Goal: Find specific page/section: Find specific page/section

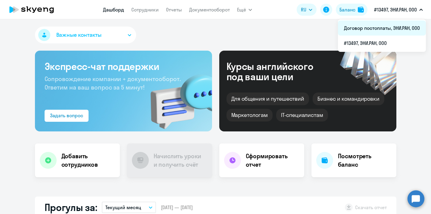
click at [385, 24] on li "Договор постоплаты, ЭНИ.РАН, ООО" at bounding box center [382, 27] width 88 height 15
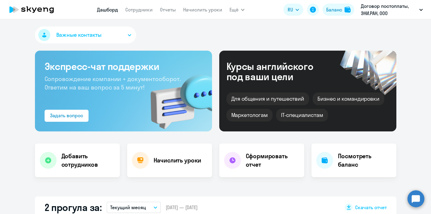
select select "30"
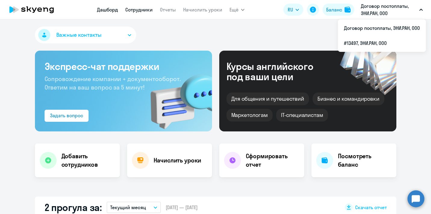
click at [146, 11] on link "Сотрудники" at bounding box center [138, 10] width 27 height 6
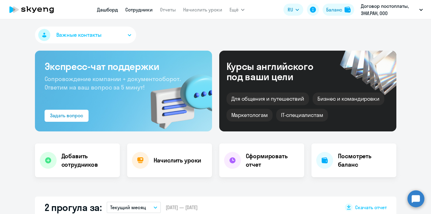
select select "30"
